Goal: Information Seeking & Learning: Learn about a topic

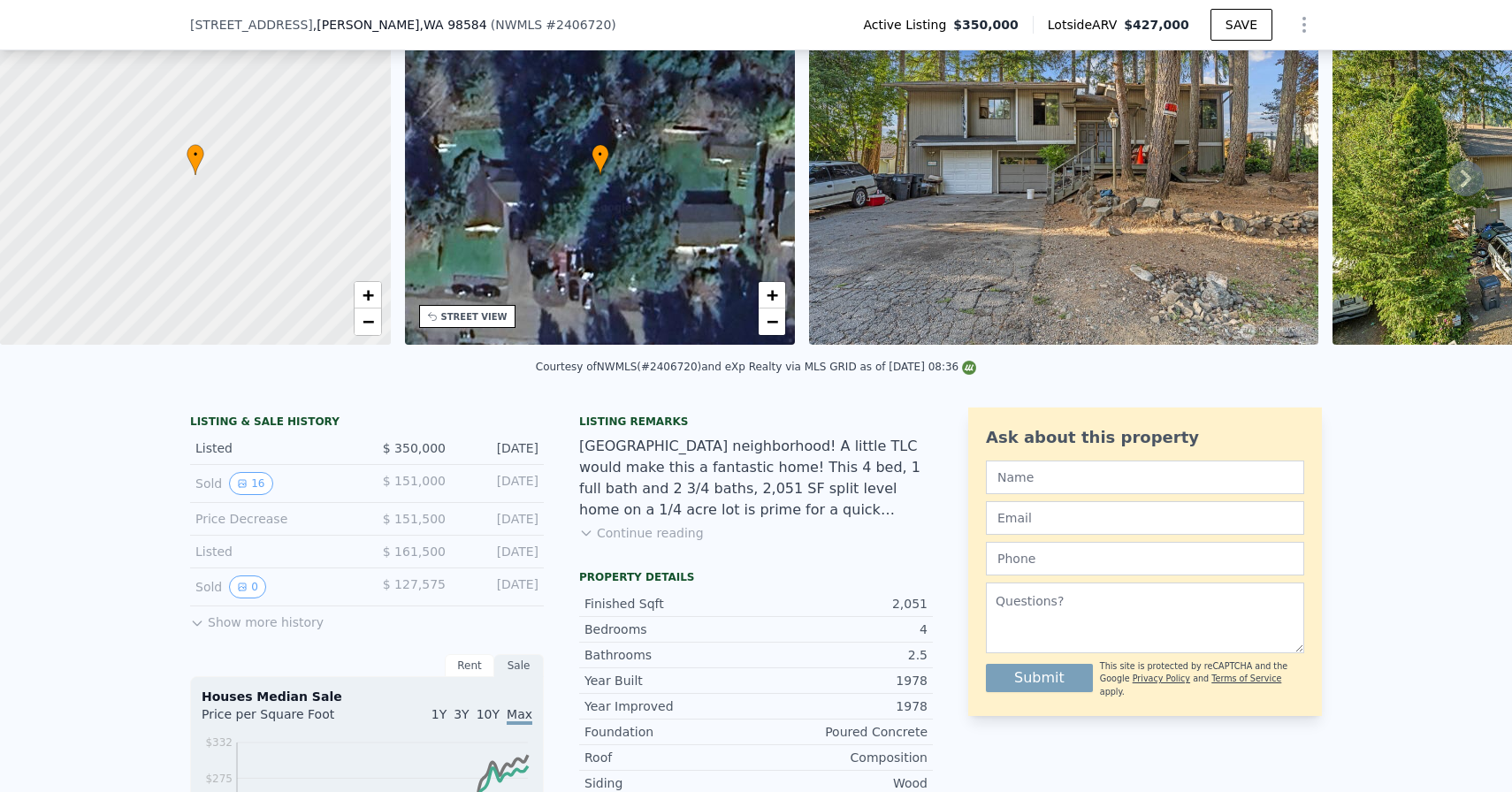
scroll to position [106, 0]
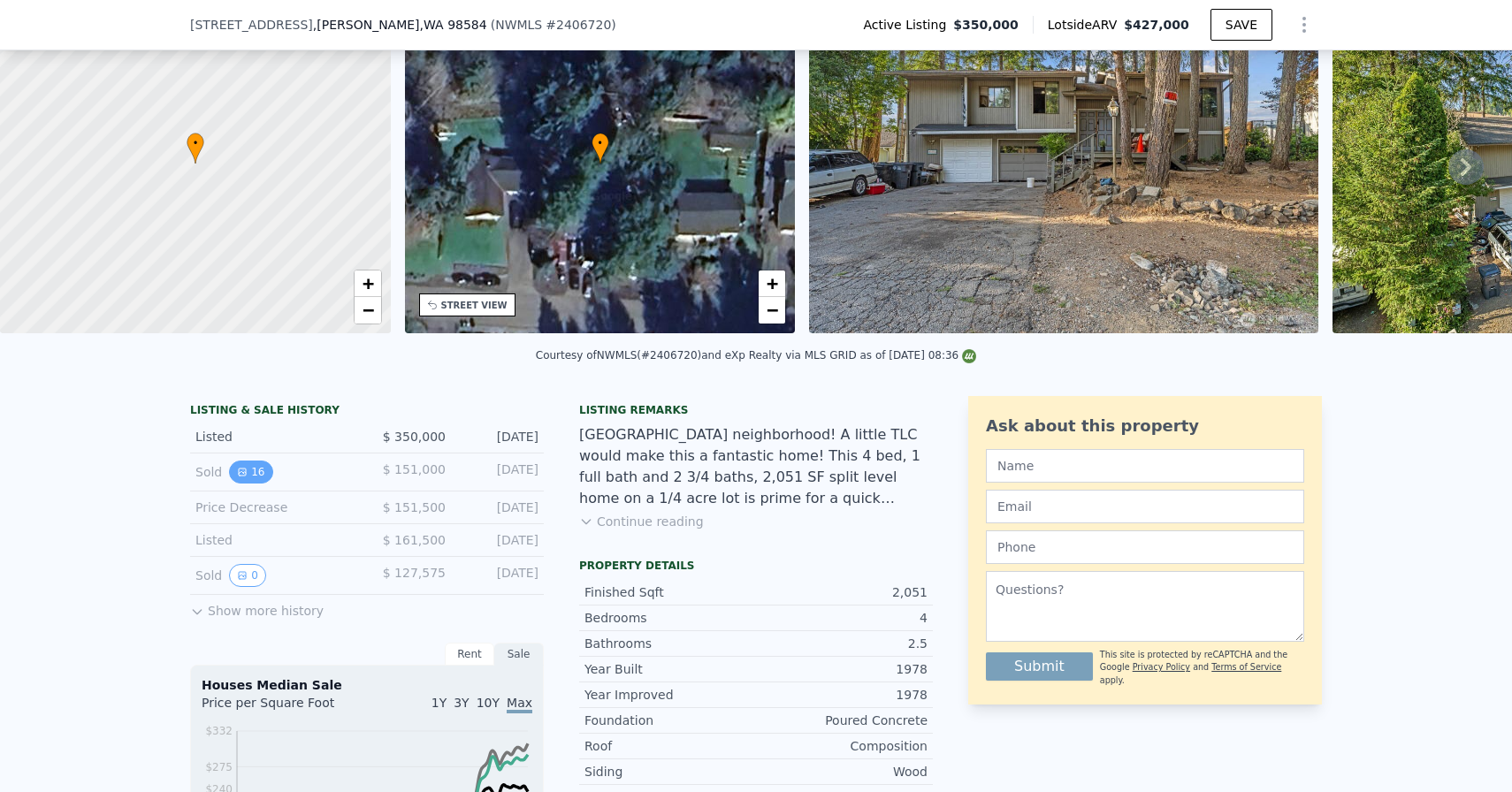
click at [245, 474] on icon "View historical data" at bounding box center [241, 471] width 7 height 7
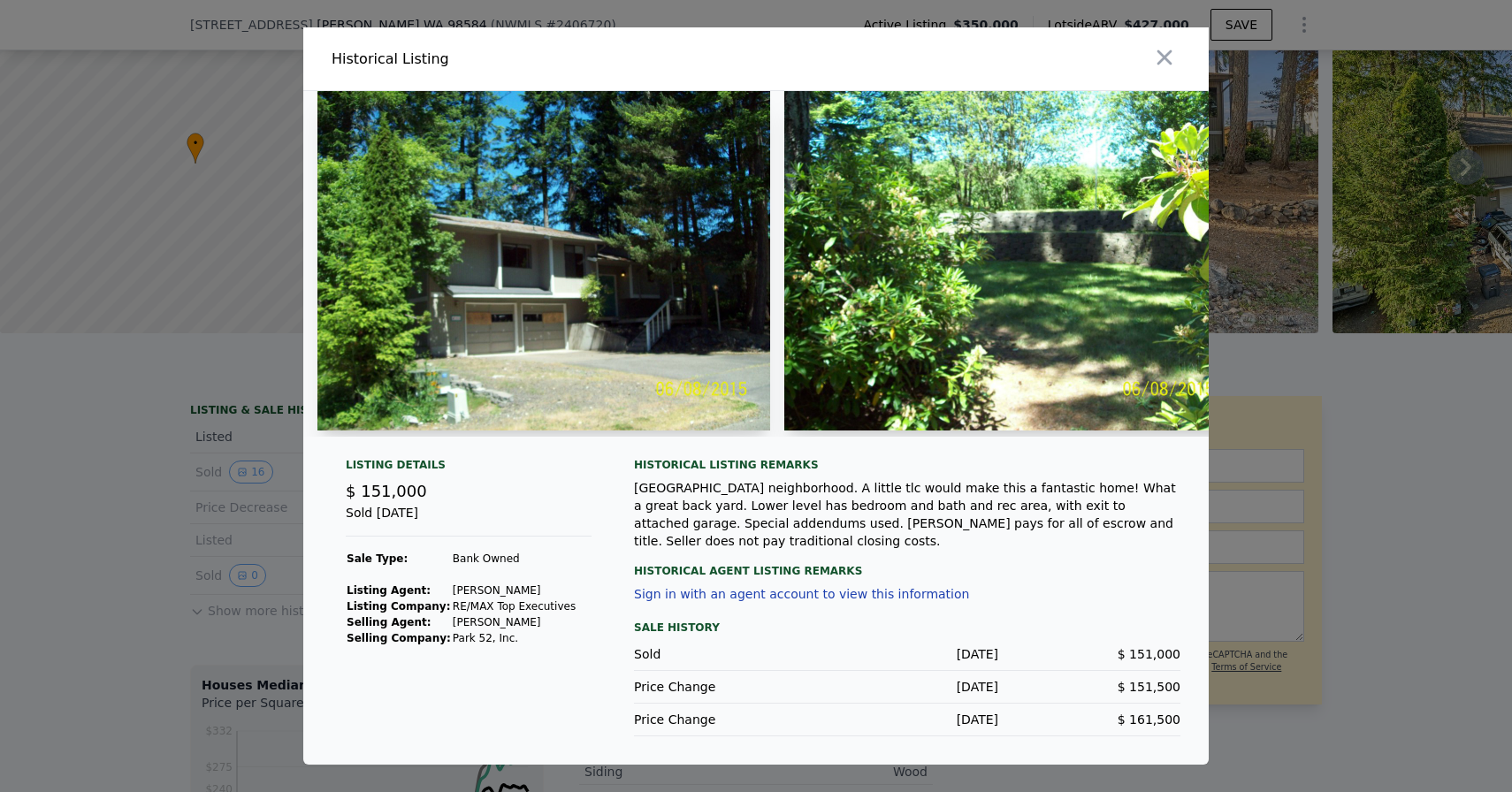
click at [537, 260] on img at bounding box center [544, 261] width 453 height 340
click at [1010, 294] on img at bounding box center [1010, 261] width 453 height 340
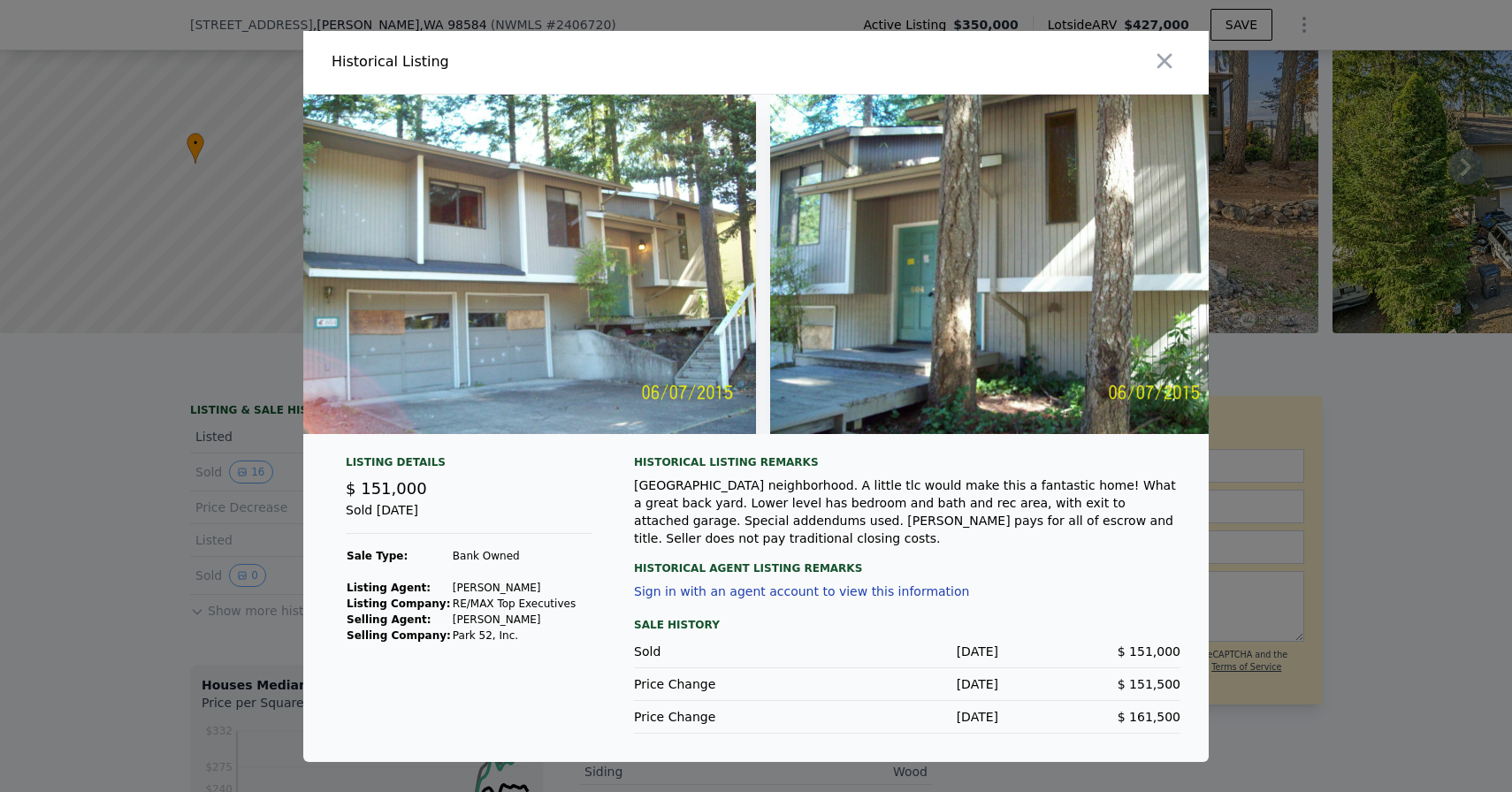
scroll to position [0, 6592]
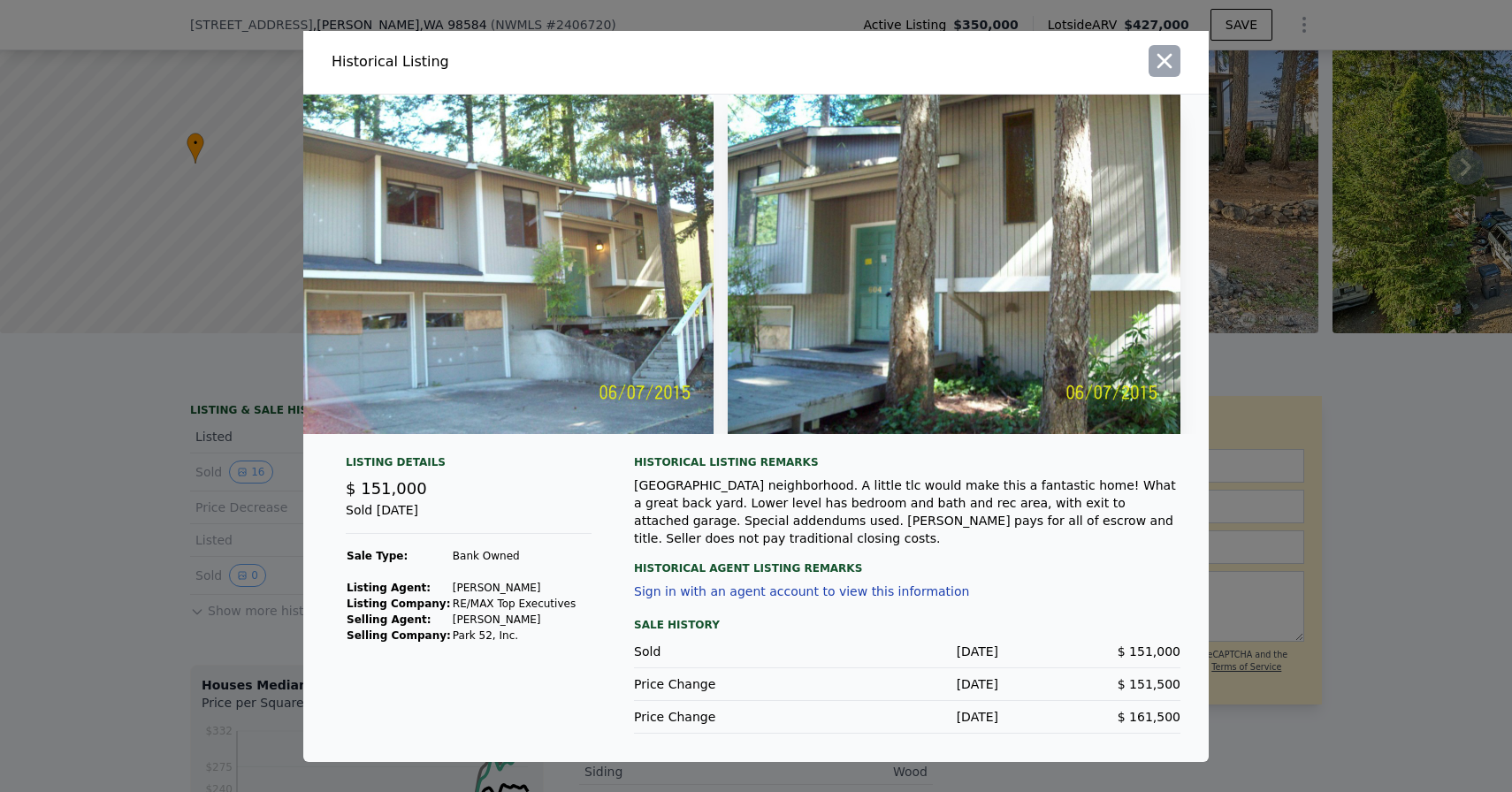
click at [1165, 58] on icon "button" at bounding box center [1165, 61] width 15 height 15
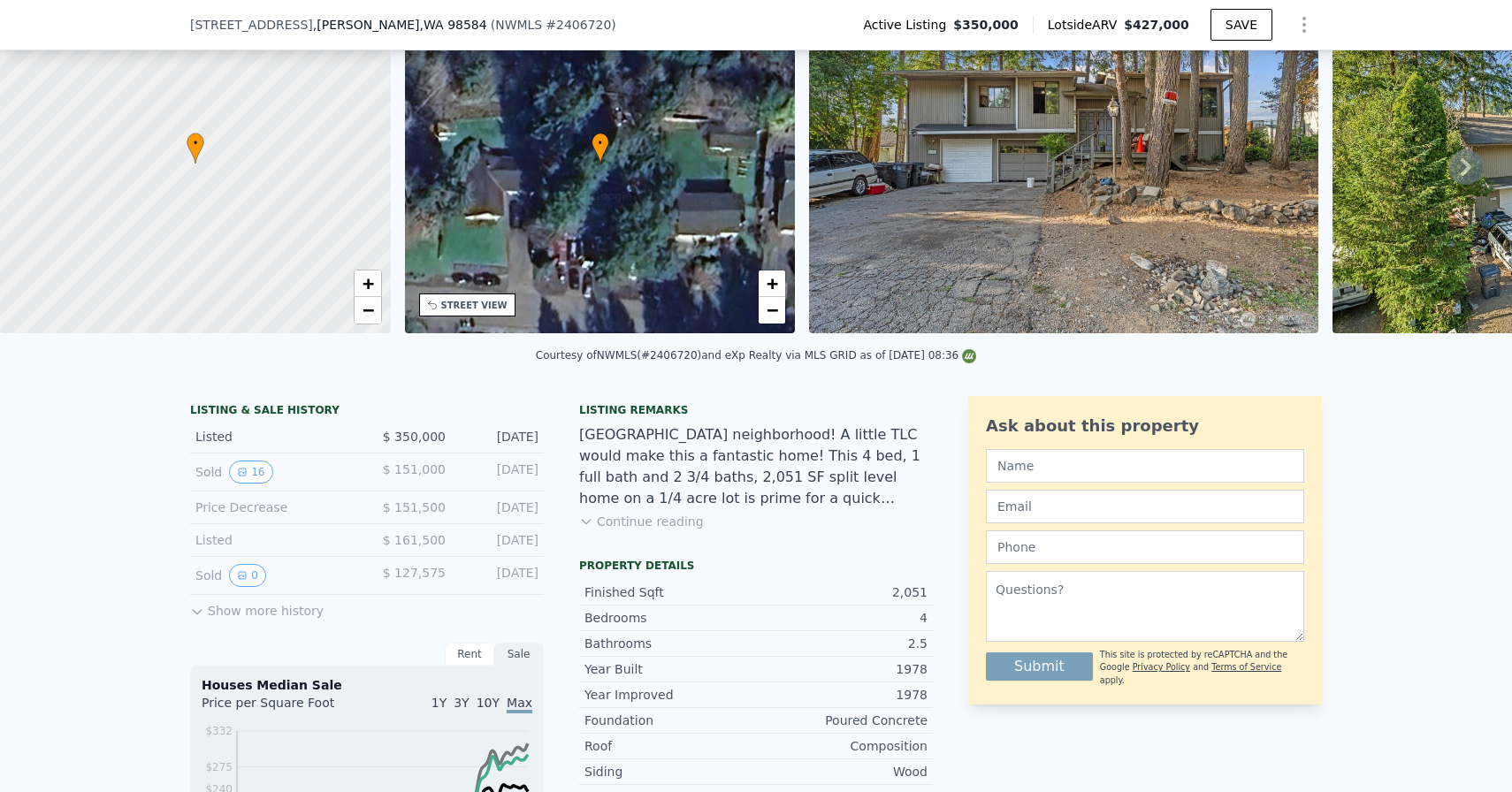
scroll to position [111, 0]
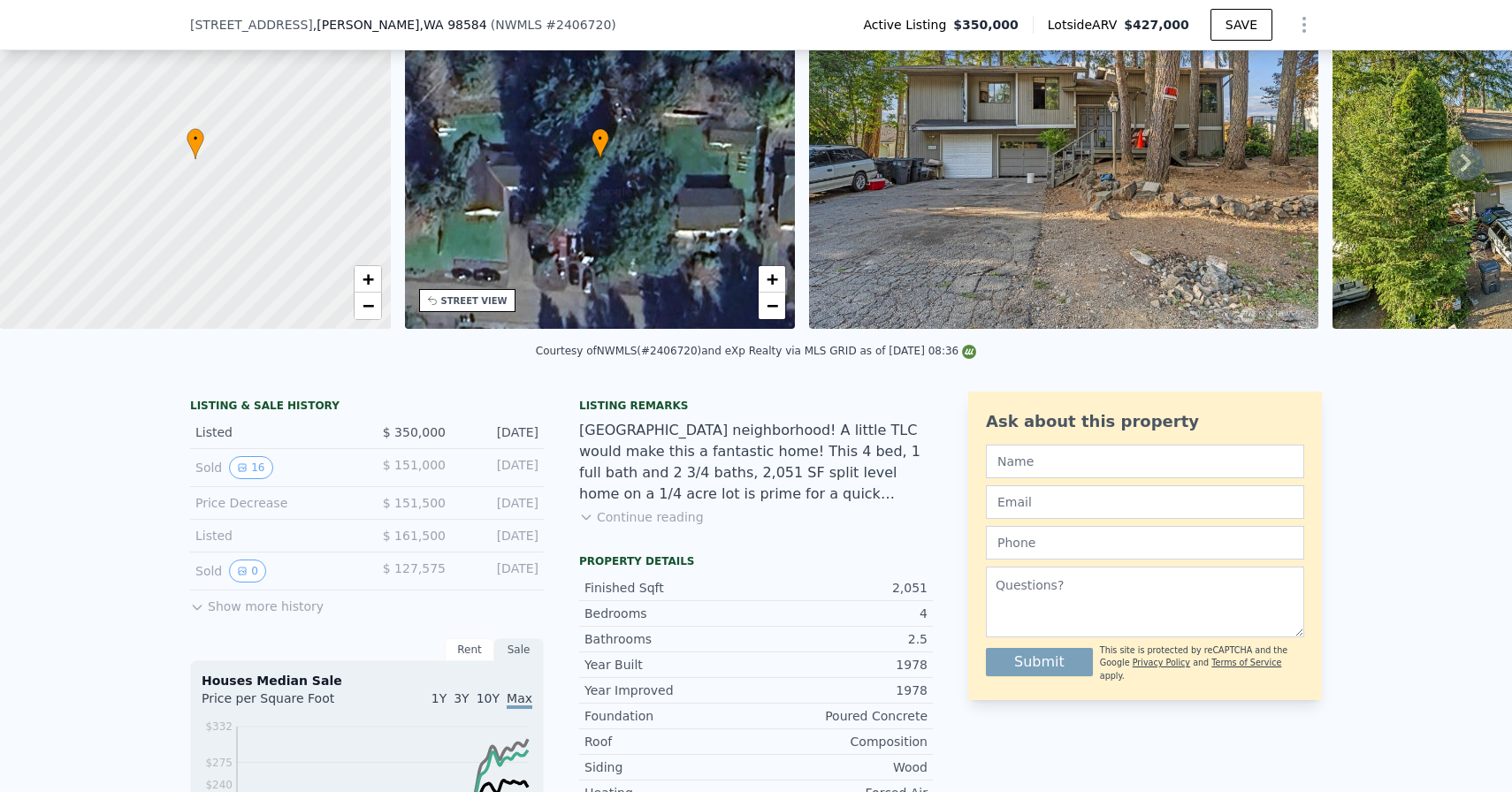
click at [277, 614] on button "Show more history" at bounding box center [257, 603] width 134 height 25
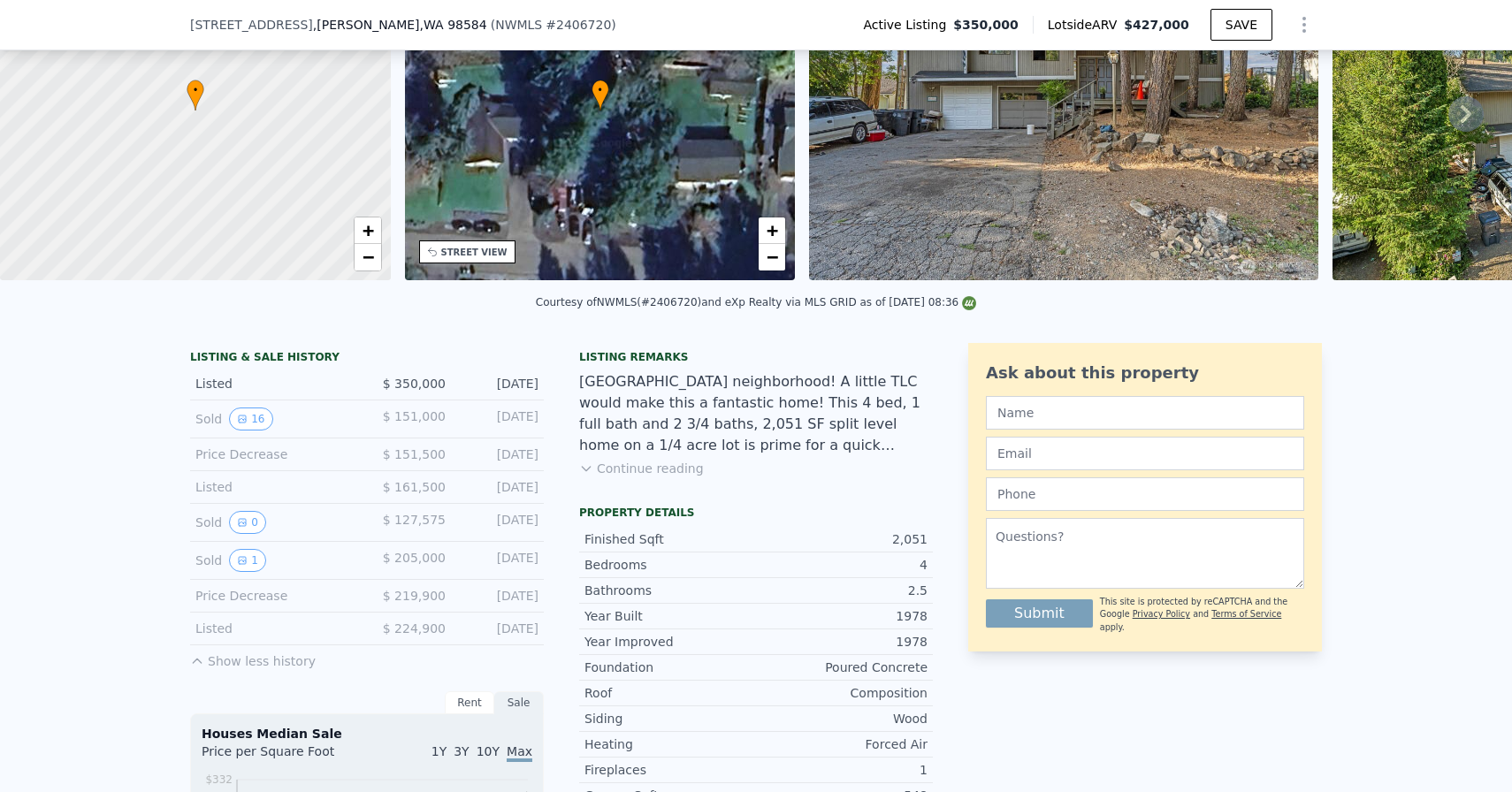
scroll to position [170, 0]
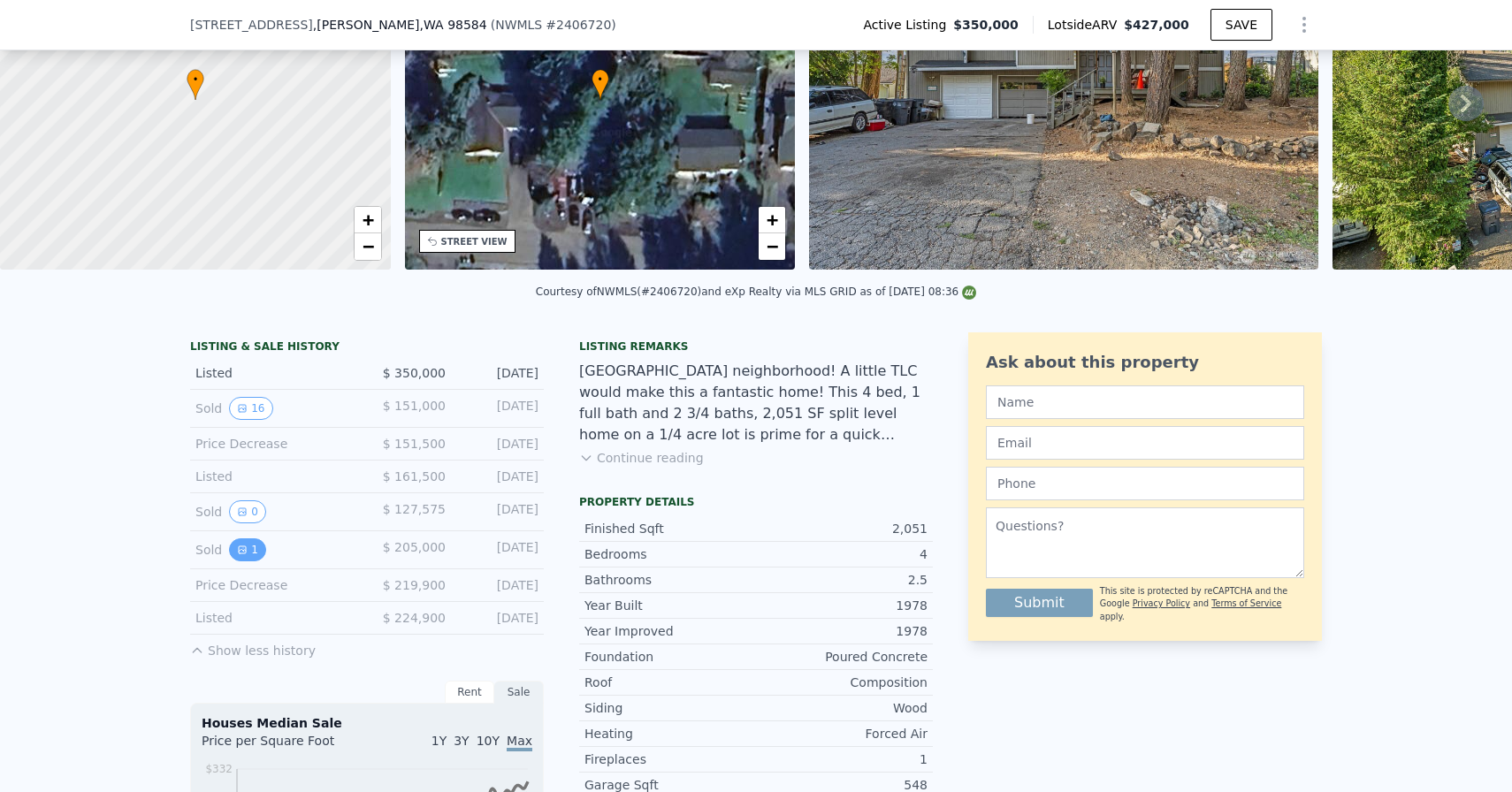
click at [244, 549] on icon "View historical data" at bounding box center [241, 550] width 10 height 10
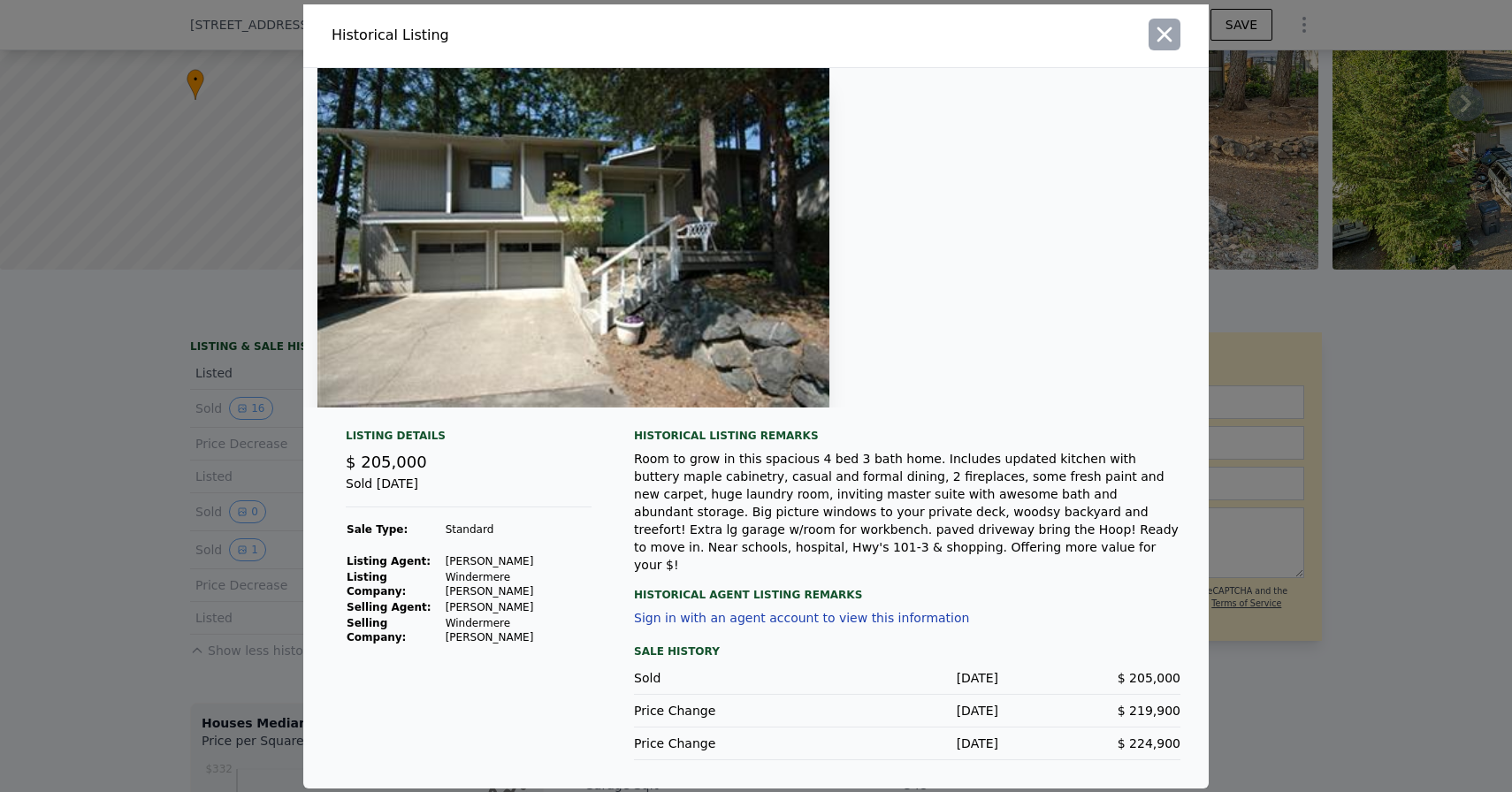
click at [1164, 42] on icon "button" at bounding box center [1165, 34] width 15 height 15
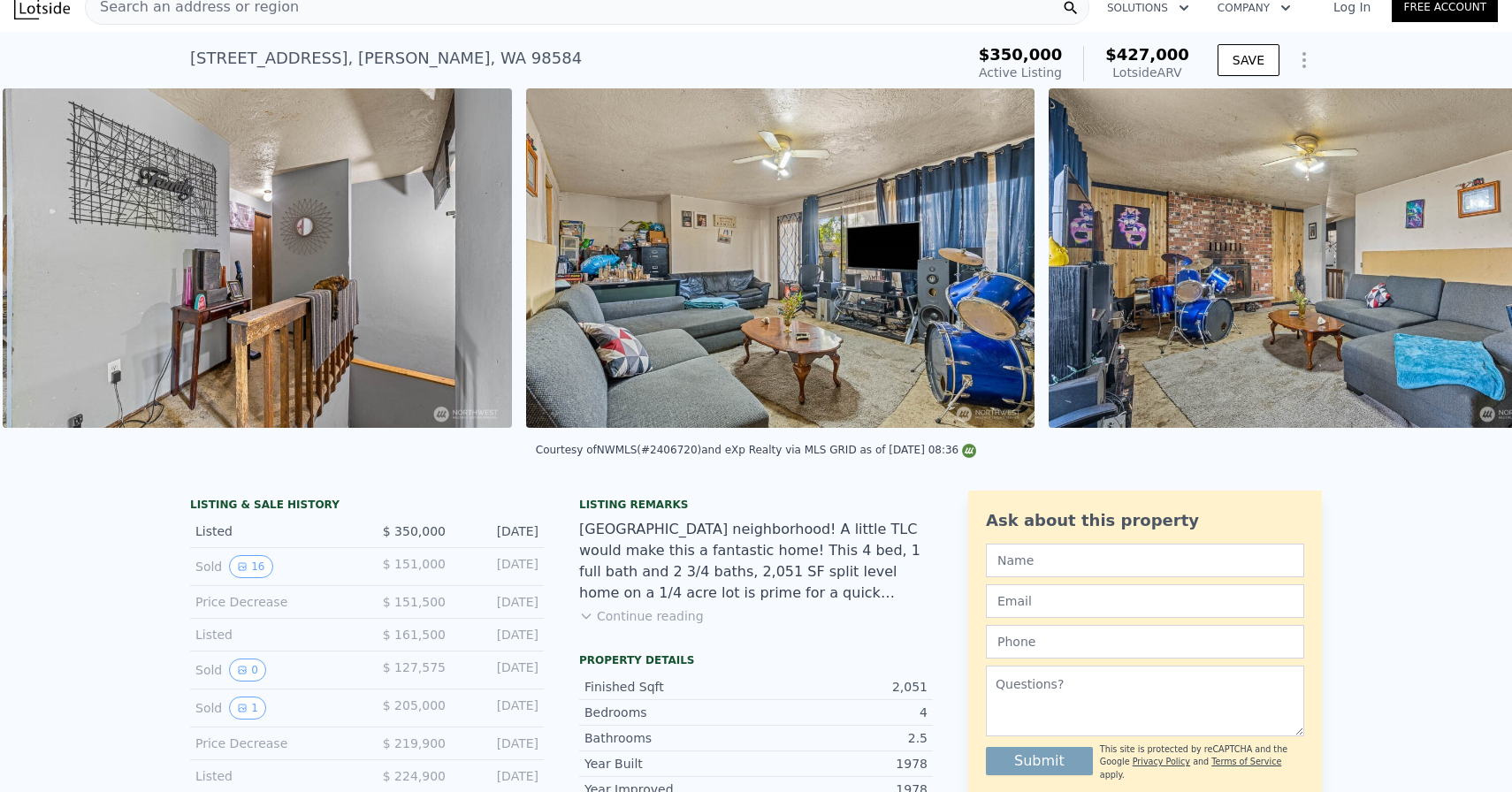
scroll to position [0, 2846]
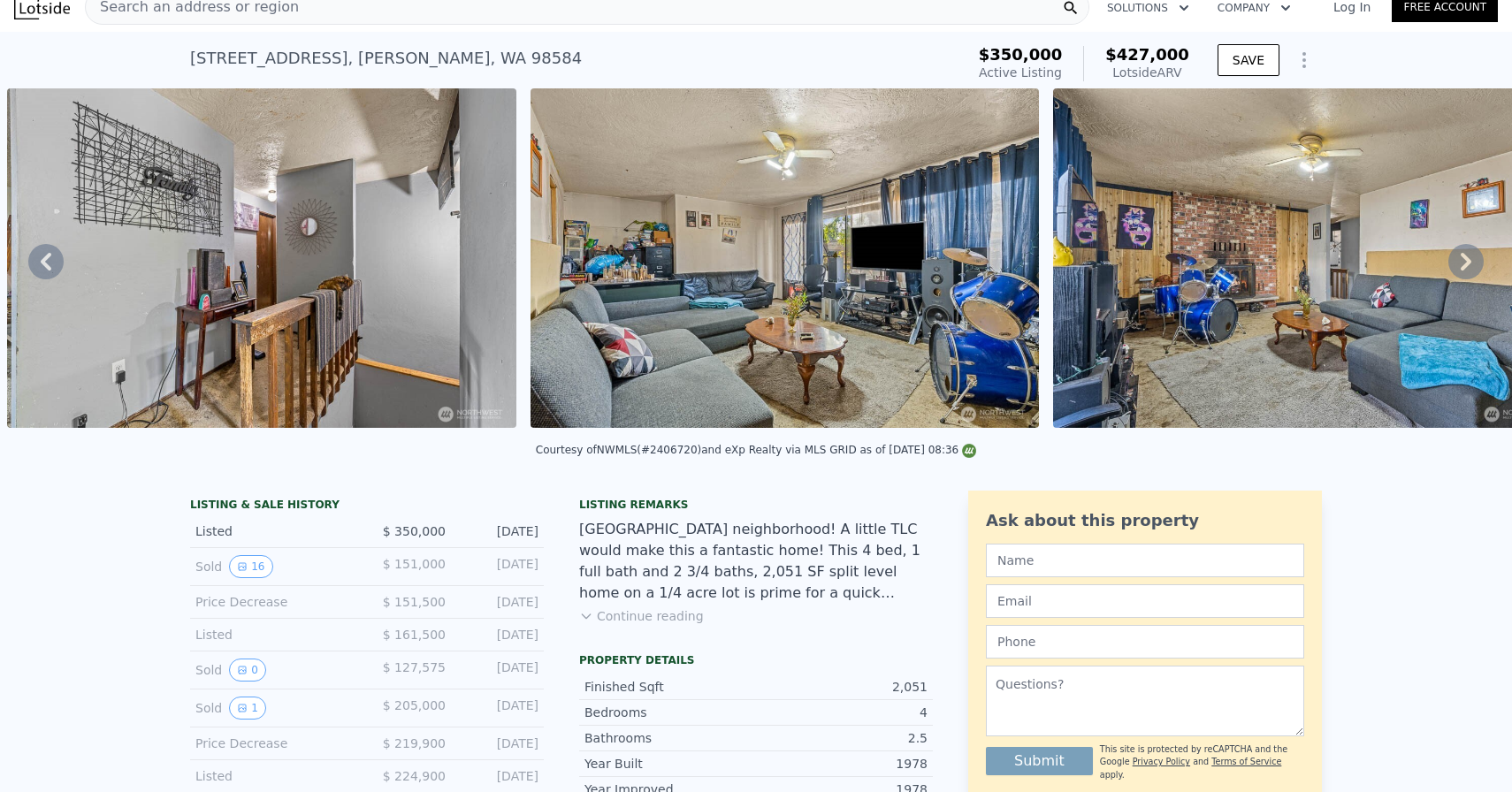
click at [837, 41] on div "[STREET_ADDRESS][PERSON_NAME] Active at $350k (~ARV $427k )" at bounding box center [573, 64] width 767 height 50
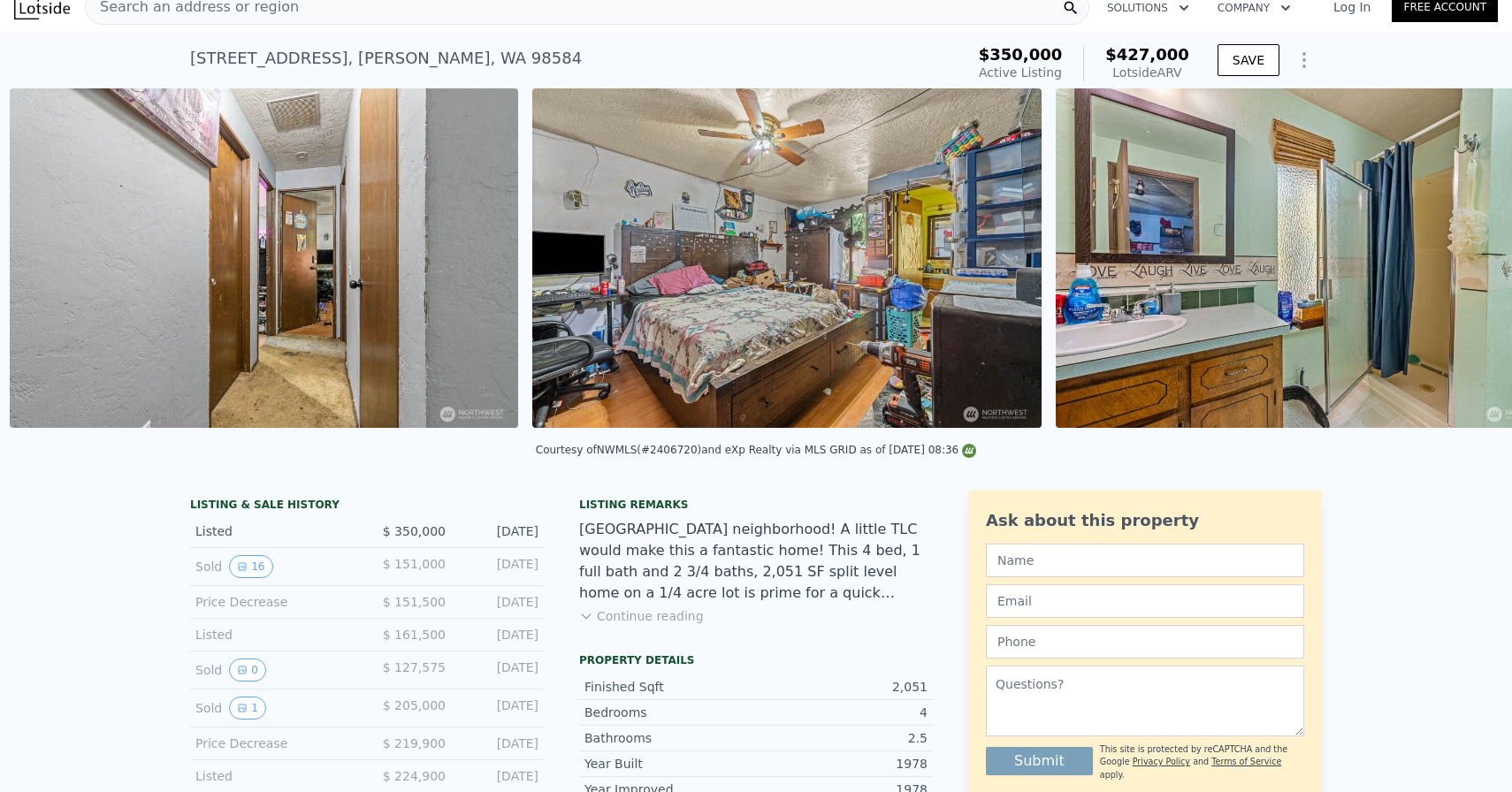
scroll to position [0, 8600]
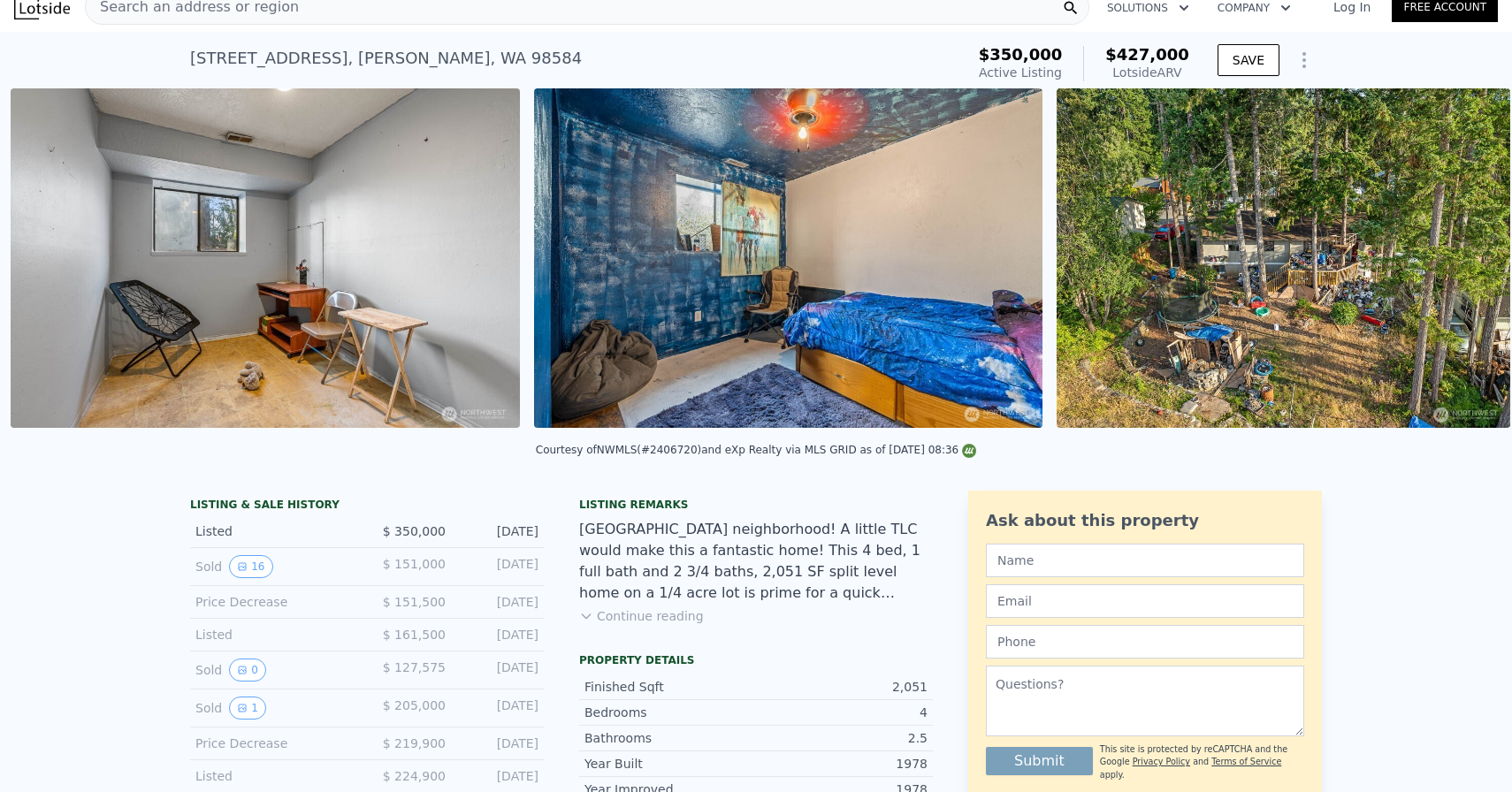
scroll to position [0, 13308]
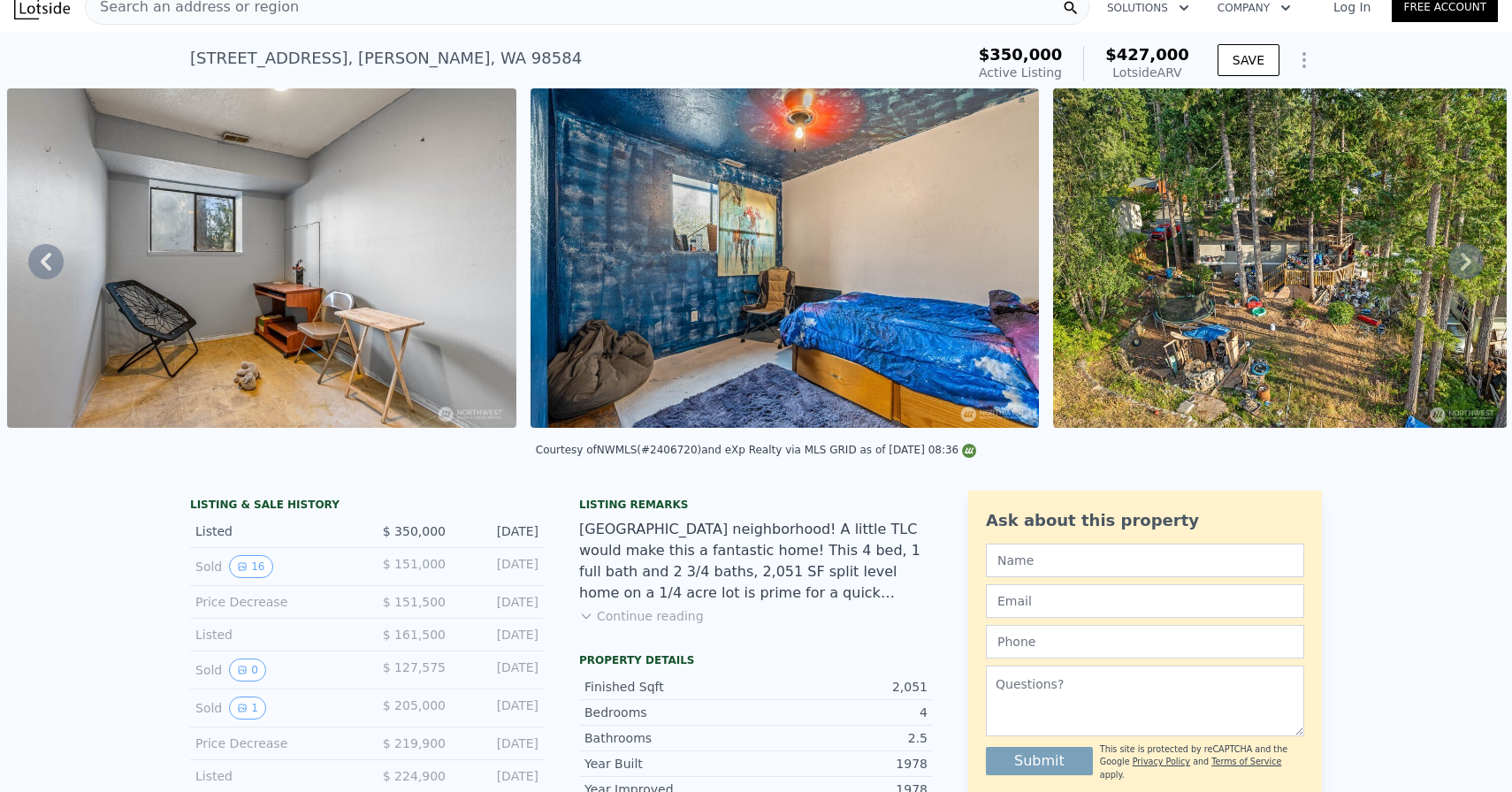
click at [1186, 322] on img at bounding box center [1279, 259] width 453 height 340
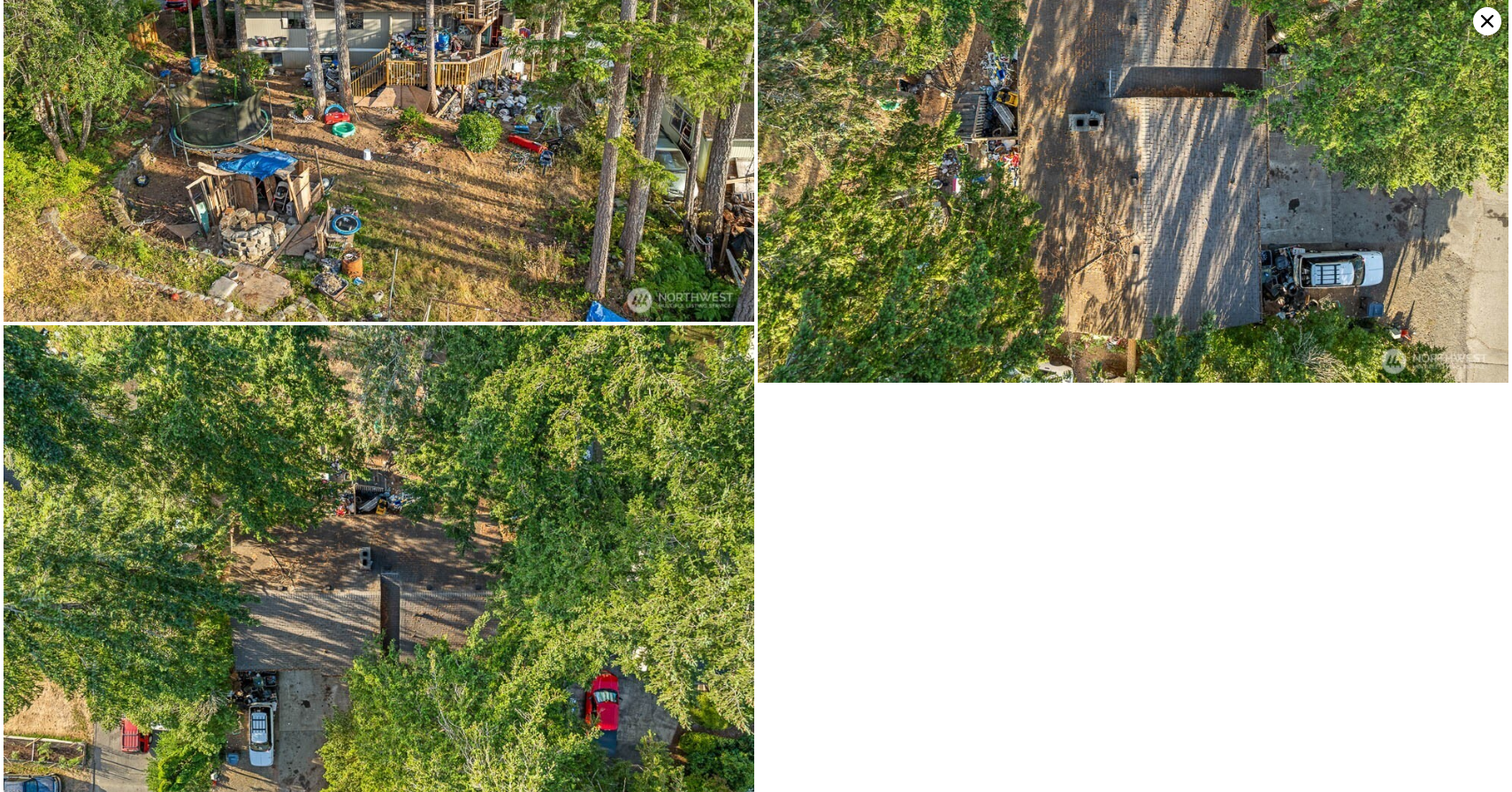
scroll to position [6891, 0]
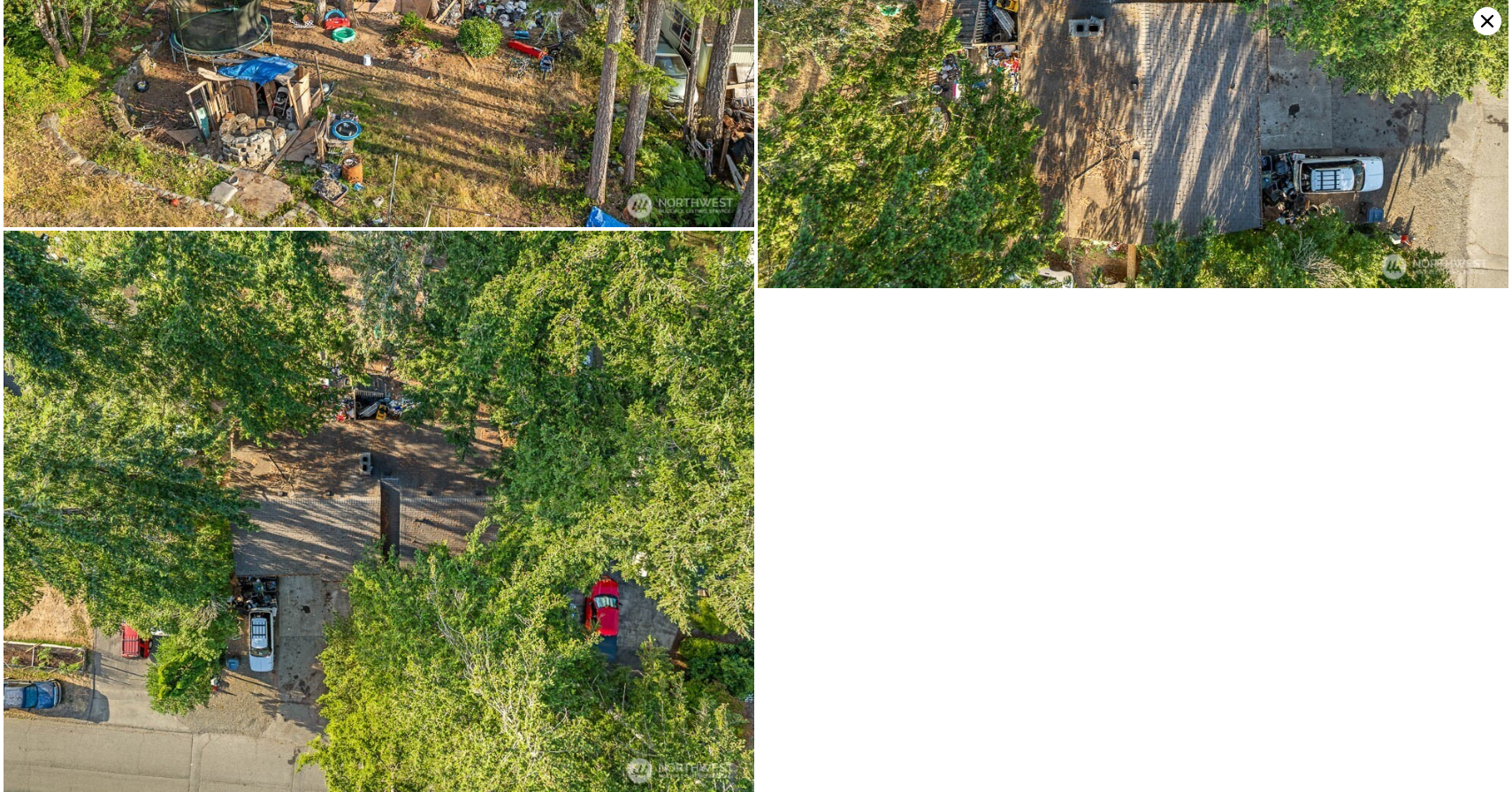
click at [1487, 24] on icon at bounding box center [1487, 21] width 29 height 29
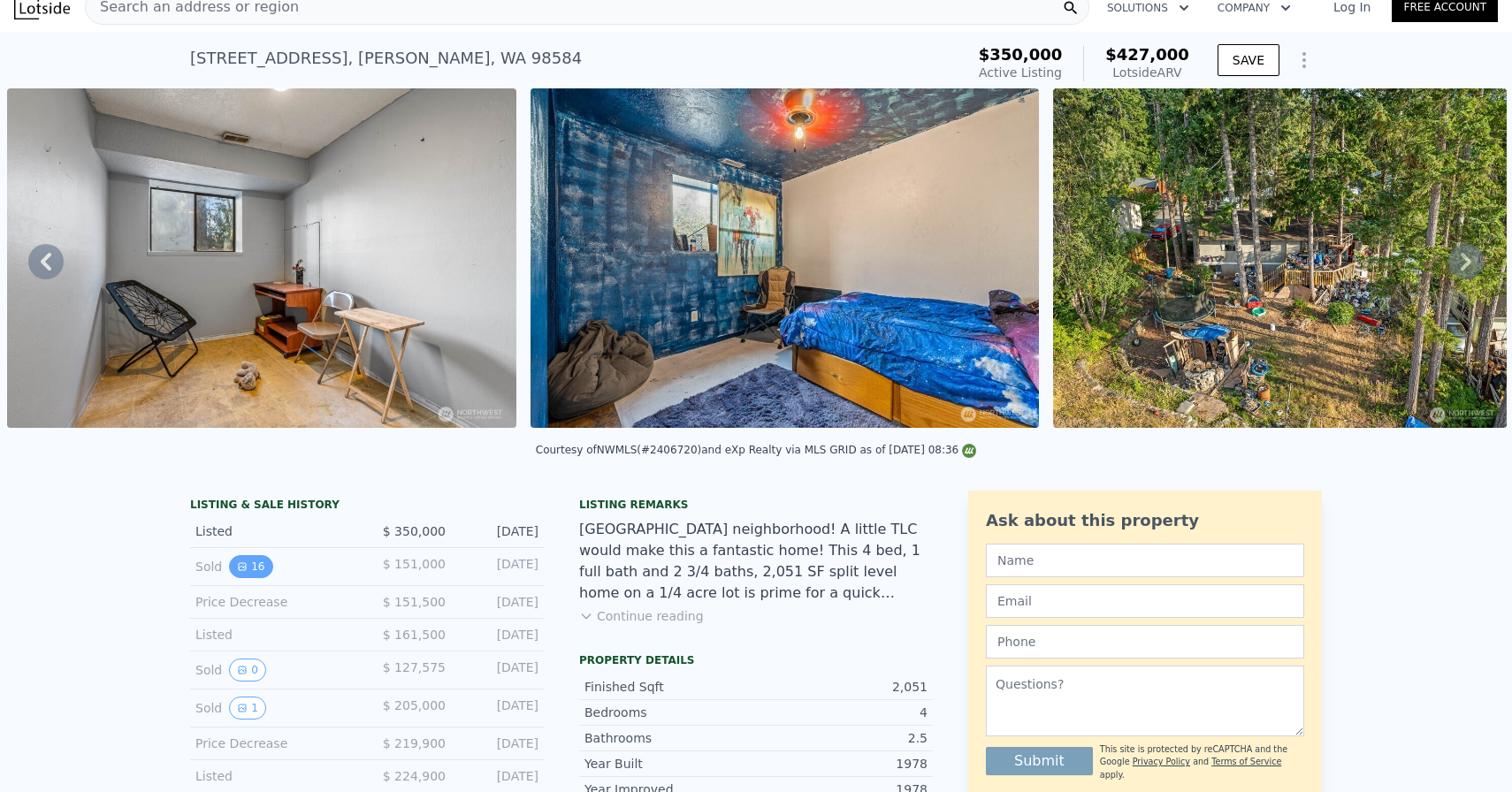
click at [259, 571] on button "16" at bounding box center [250, 567] width 43 height 23
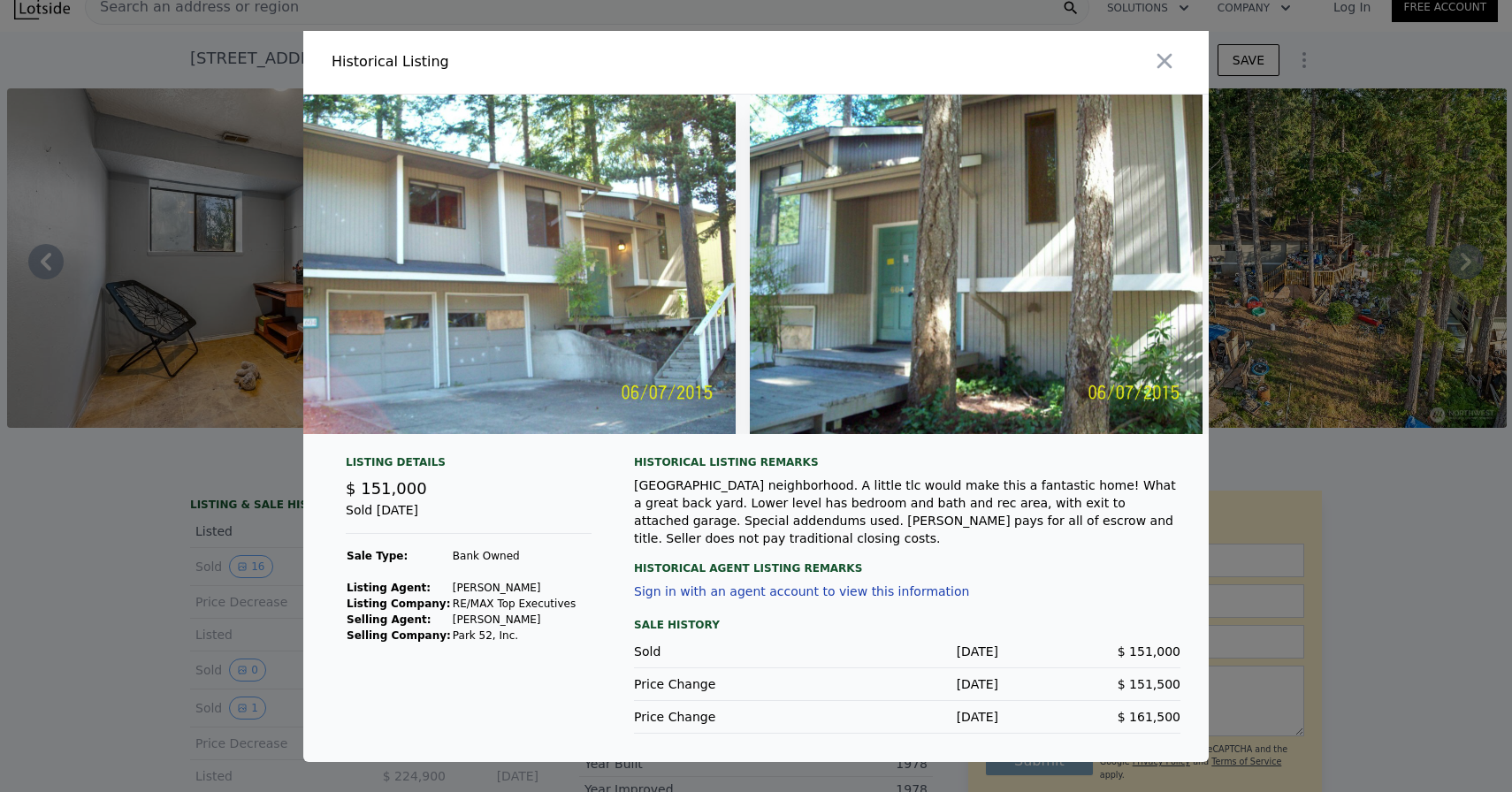
scroll to position [0, 6592]
